Goal: Information Seeking & Learning: Find specific fact

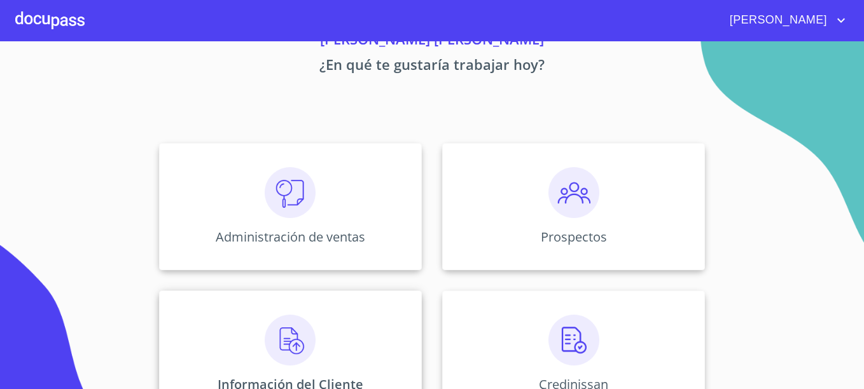
scroll to position [127, 0]
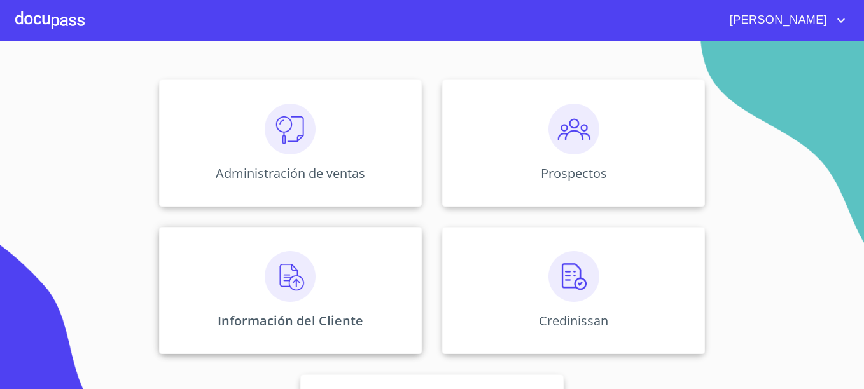
click at [303, 243] on div "Información del Cliente" at bounding box center [290, 290] width 263 height 127
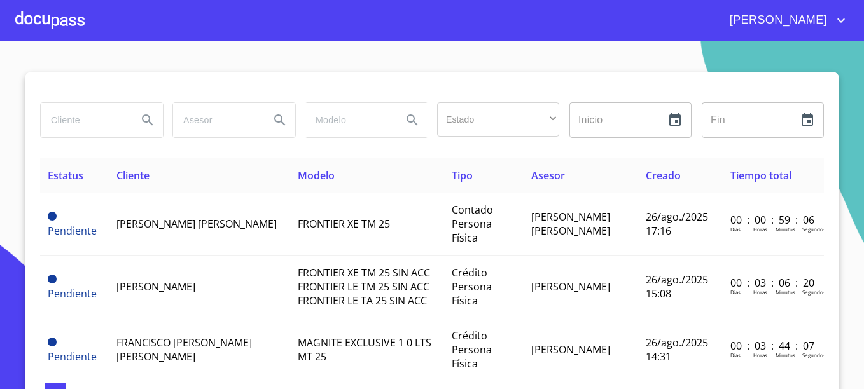
click at [97, 112] on input "search" at bounding box center [84, 120] width 86 height 34
type input "M"
type input "GARCIA CAMPA"
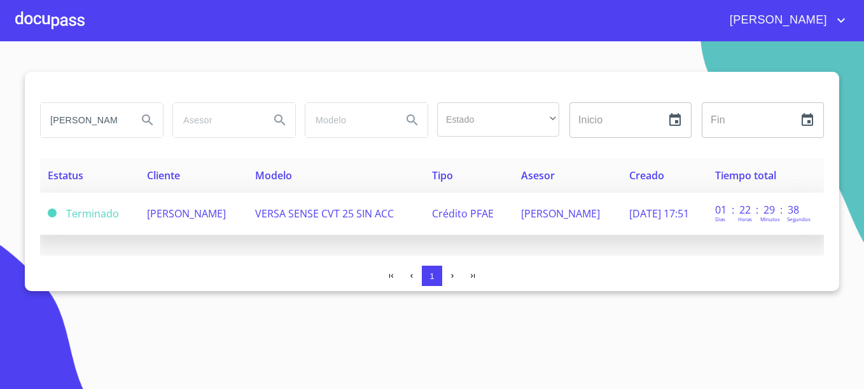
scroll to position [0, 0]
click at [185, 216] on span "MANUEL GARCIA CAMPA" at bounding box center [186, 214] width 79 height 14
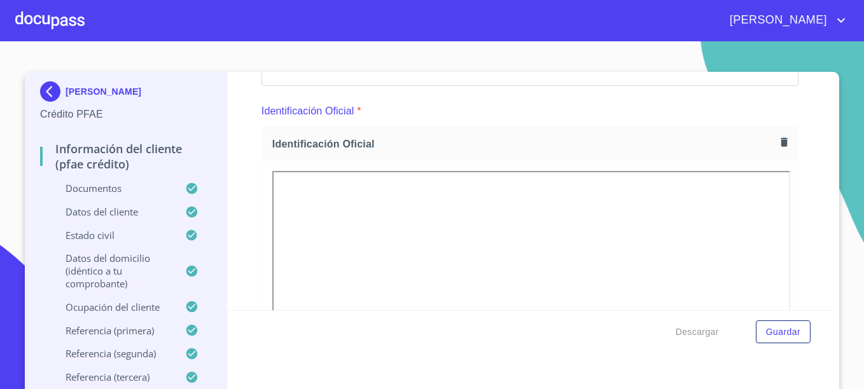
scroll to position [127, 0]
click at [809, 132] on div "Información del cliente (PFAE crédito) Documentos Documento de identificación  …" at bounding box center [530, 191] width 606 height 238
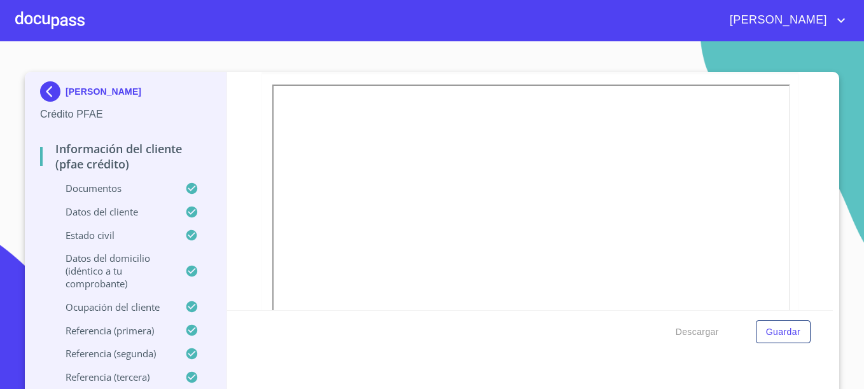
click at [41, 86] on img at bounding box center [52, 91] width 25 height 20
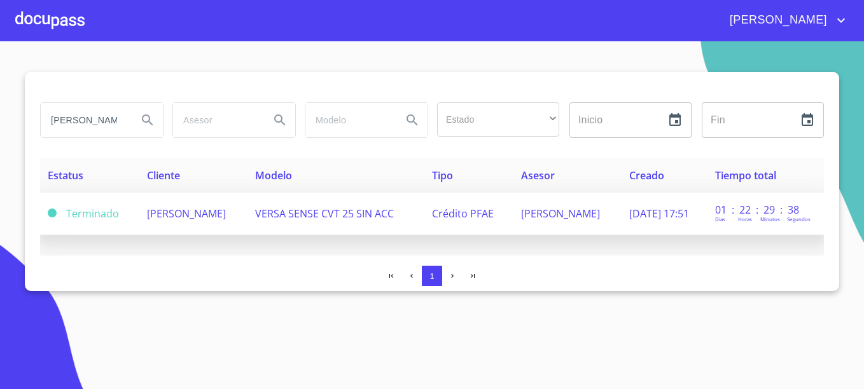
click at [216, 211] on span "MANUEL GARCIA CAMPA" at bounding box center [186, 214] width 79 height 14
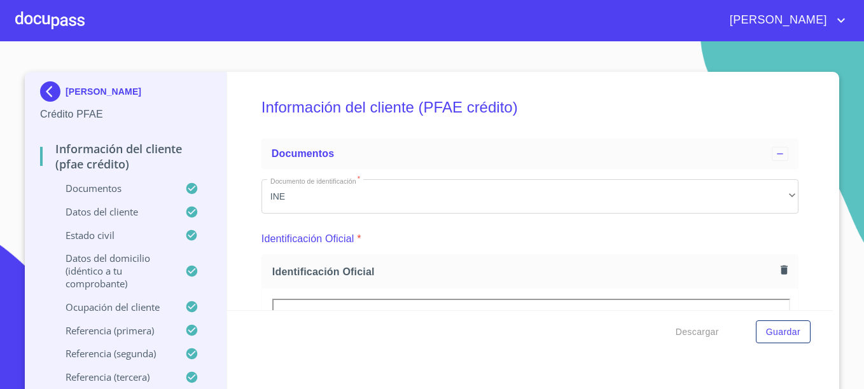
click at [109, 220] on div "Datos del cliente" at bounding box center [125, 217] width 171 height 24
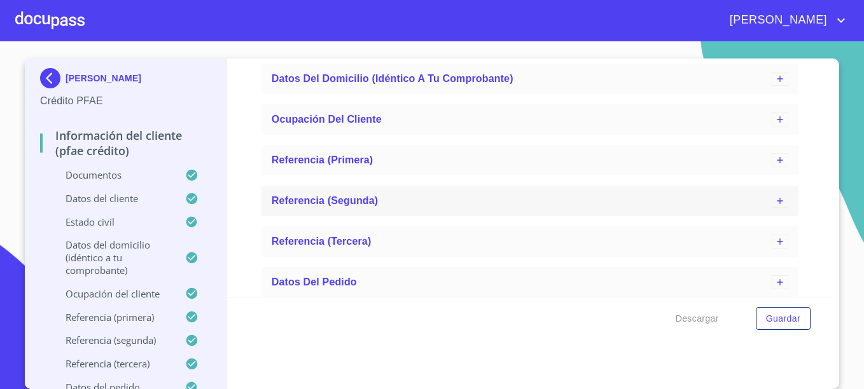
scroll to position [776, 0]
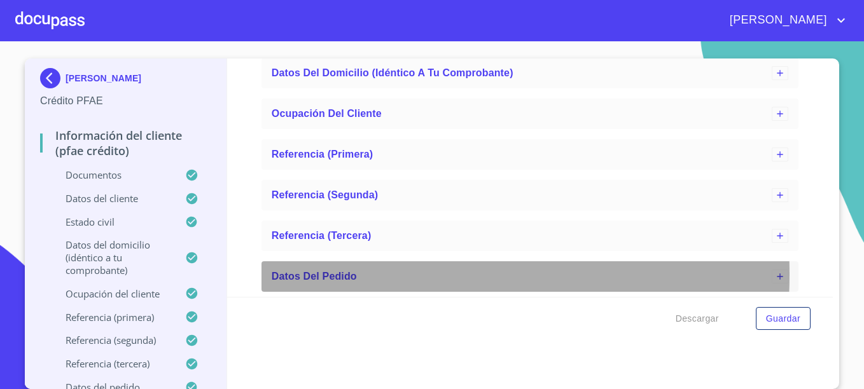
click at [326, 275] on span "Datos del pedido" at bounding box center [314, 276] width 85 height 11
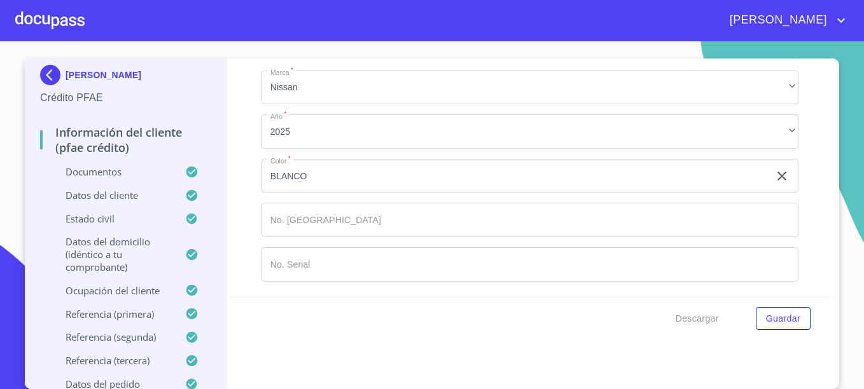
scroll to position [0, 0]
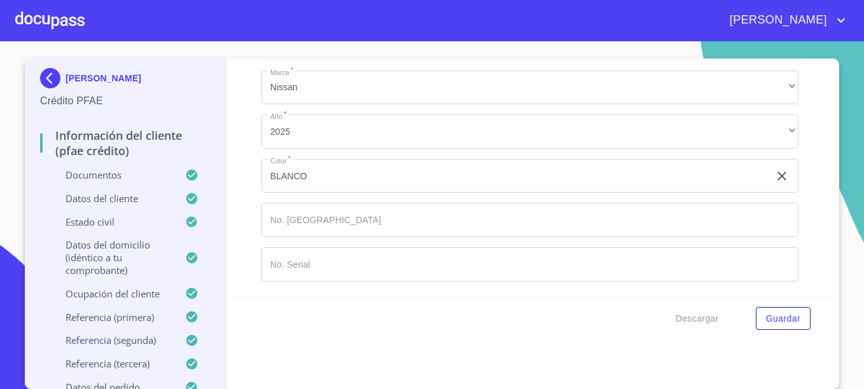
click at [76, 99] on p "Crédito PFAE" at bounding box center [125, 100] width 171 height 15
click at [46, 74] on img at bounding box center [52, 78] width 25 height 20
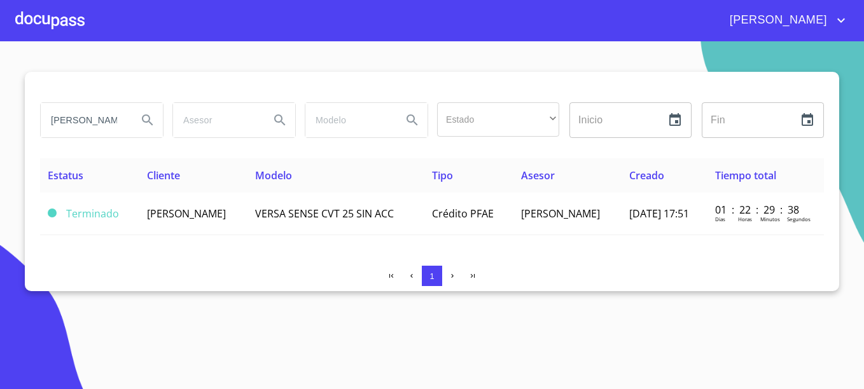
click at [73, 20] on div at bounding box center [49, 20] width 69 height 41
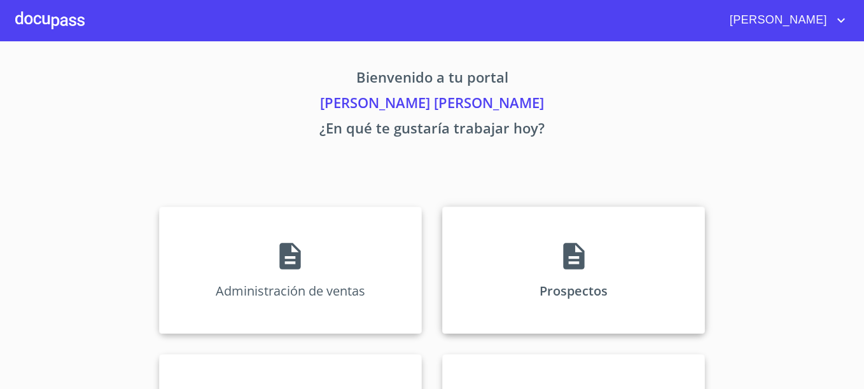
scroll to position [127, 0]
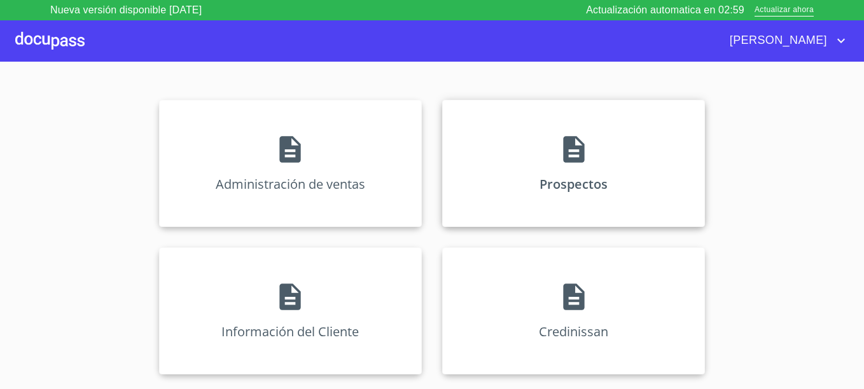
click at [580, 177] on div "Prospectos" at bounding box center [573, 163] width 263 height 127
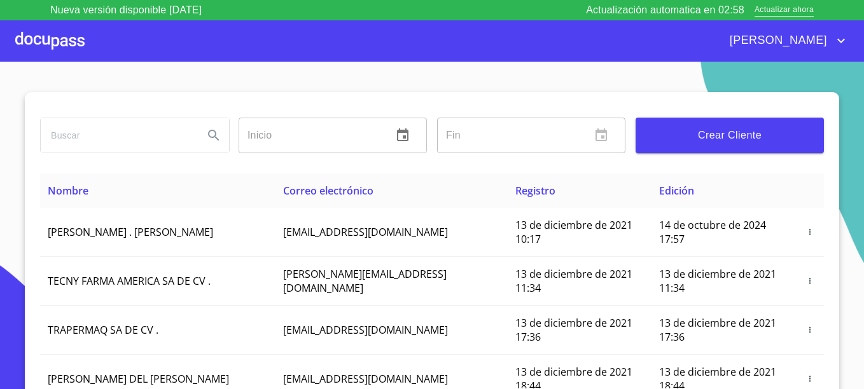
click at [130, 136] on input "search" at bounding box center [117, 135] width 153 height 34
type input "garcia campa"
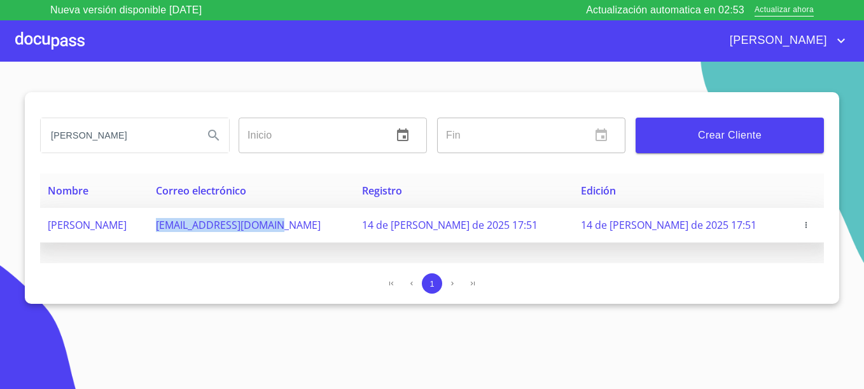
drag, startPoint x: 225, startPoint y: 229, endPoint x: 356, endPoint y: 231, distance: 131.0
click at [354, 231] on td "mangarcam2@hotmail.com" at bounding box center [251, 225] width 206 height 35
copy span "mangarcam2@hotmail.com"
